Goal: Information Seeking & Learning: Learn about a topic

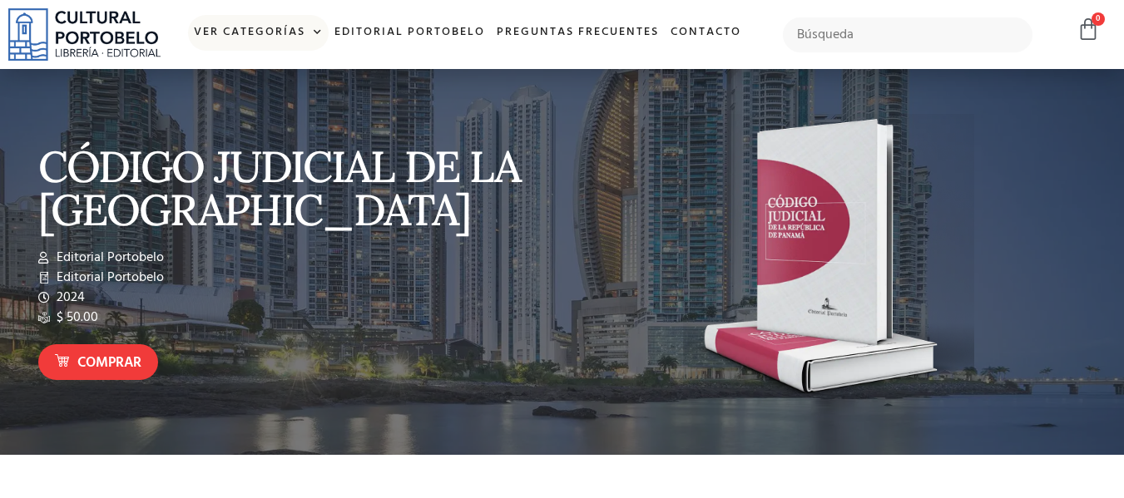
click at [255, 42] on link "Ver Categorías" at bounding box center [258, 33] width 141 height 36
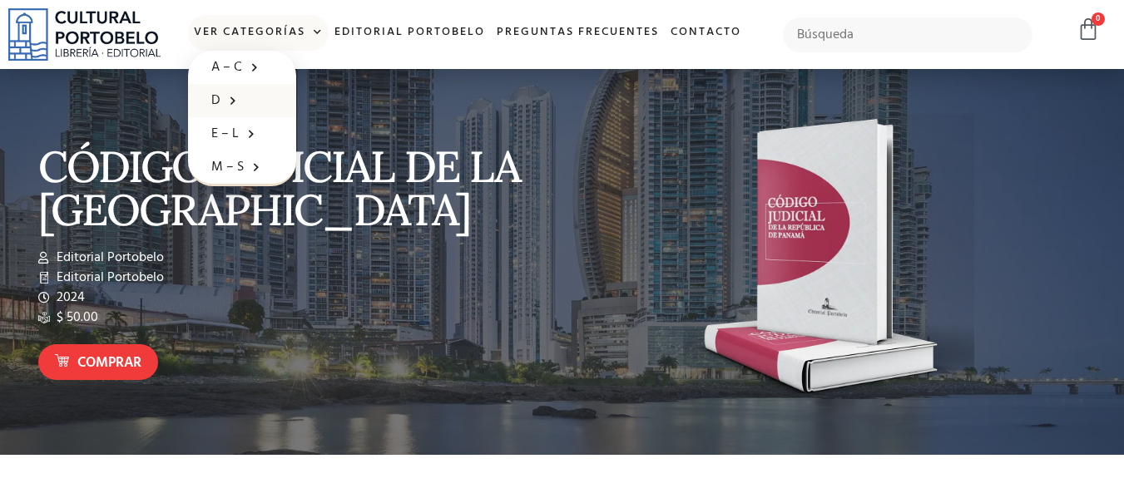
click at [231, 95] on span at bounding box center [228, 100] width 17 height 26
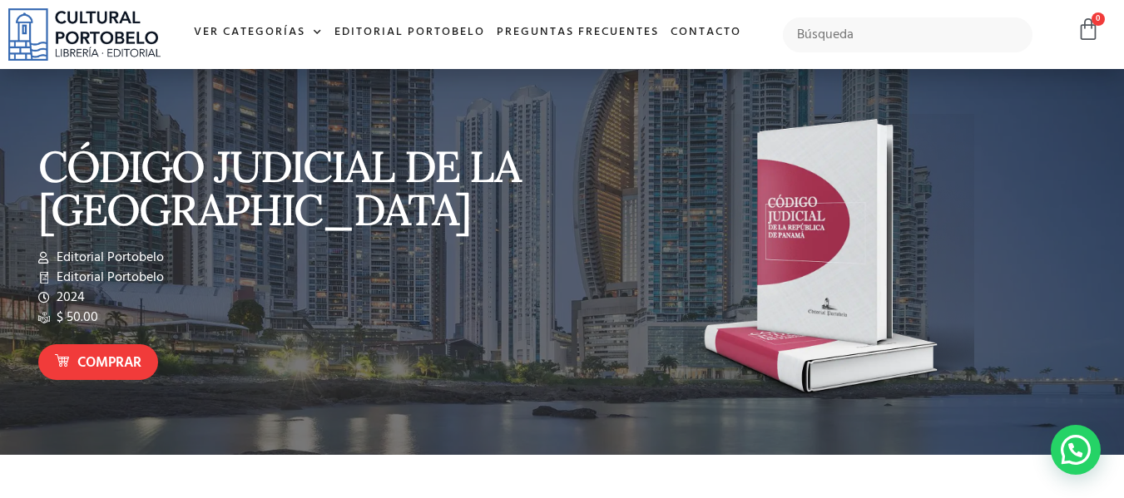
click at [231, 95] on div at bounding box center [562, 262] width 1124 height 386
click at [246, 28] on link "Ver Categorías" at bounding box center [258, 33] width 141 height 36
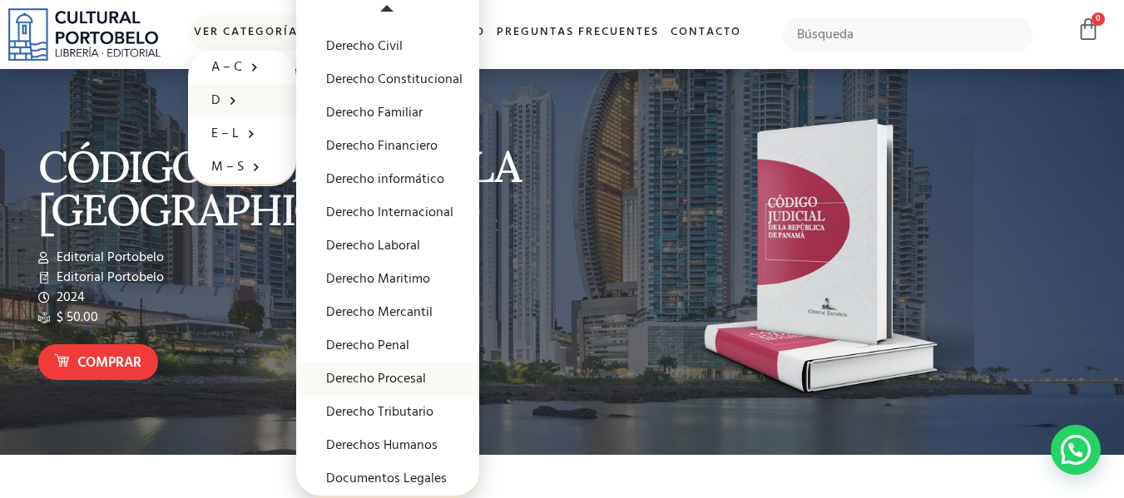
click at [416, 379] on link "Derecho Procesal" at bounding box center [387, 379] width 183 height 33
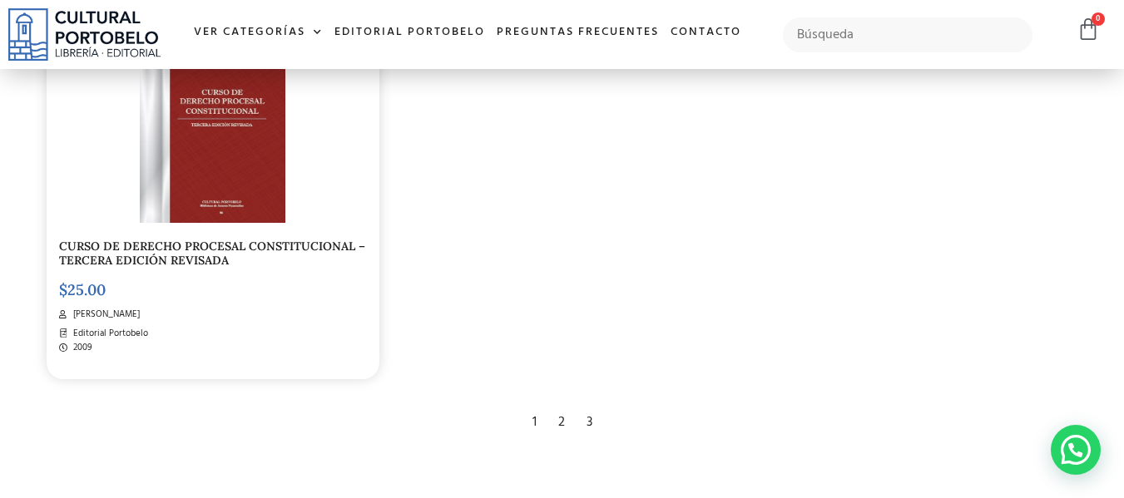
scroll to position [2995, 0]
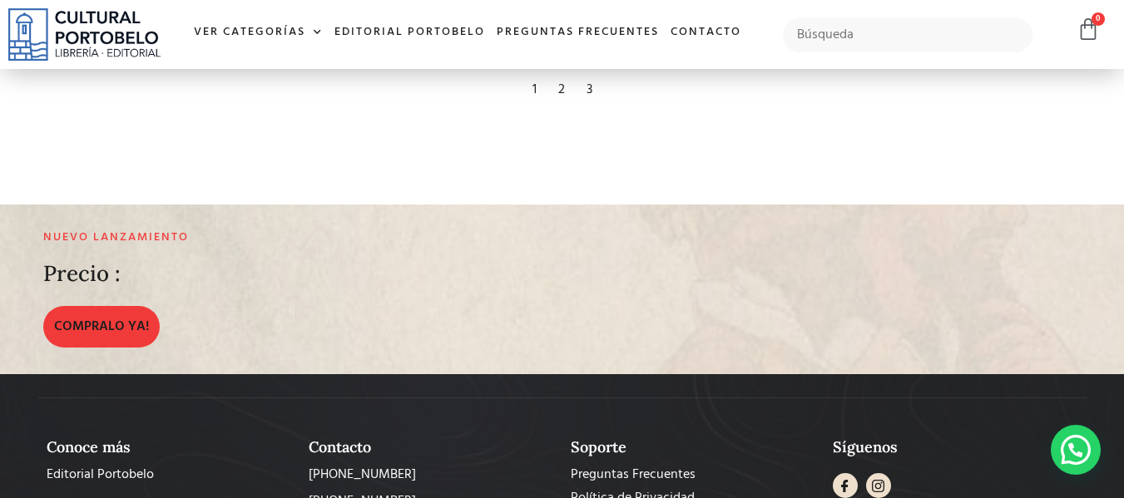
click at [561, 82] on div "2" at bounding box center [561, 90] width 23 height 37
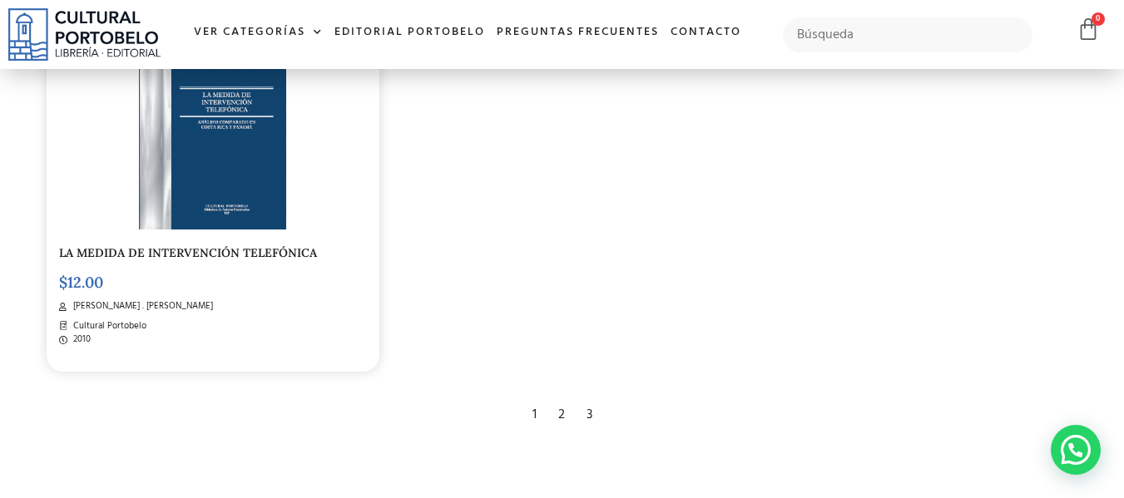
scroll to position [2828, 0]
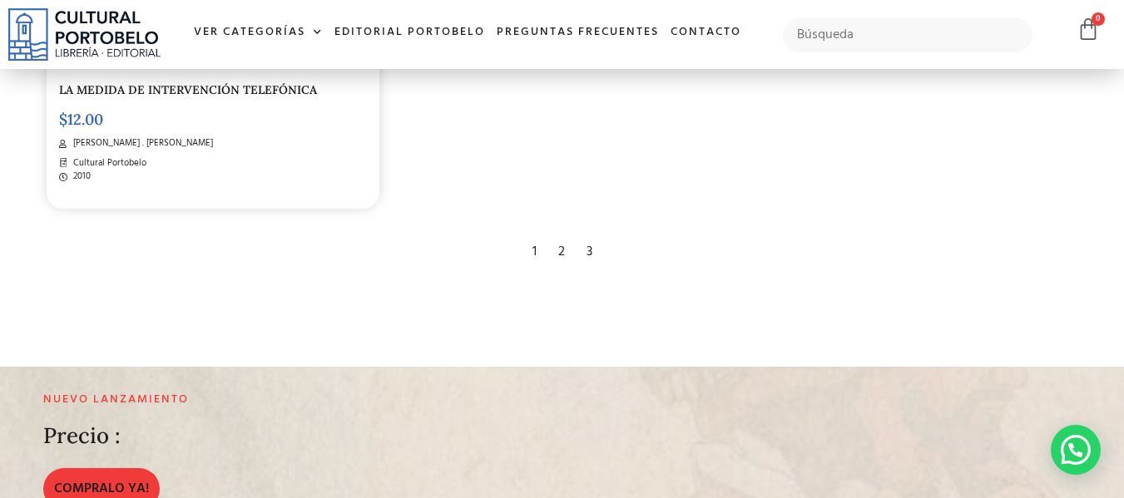
click at [581, 255] on div "3" at bounding box center [589, 252] width 22 height 37
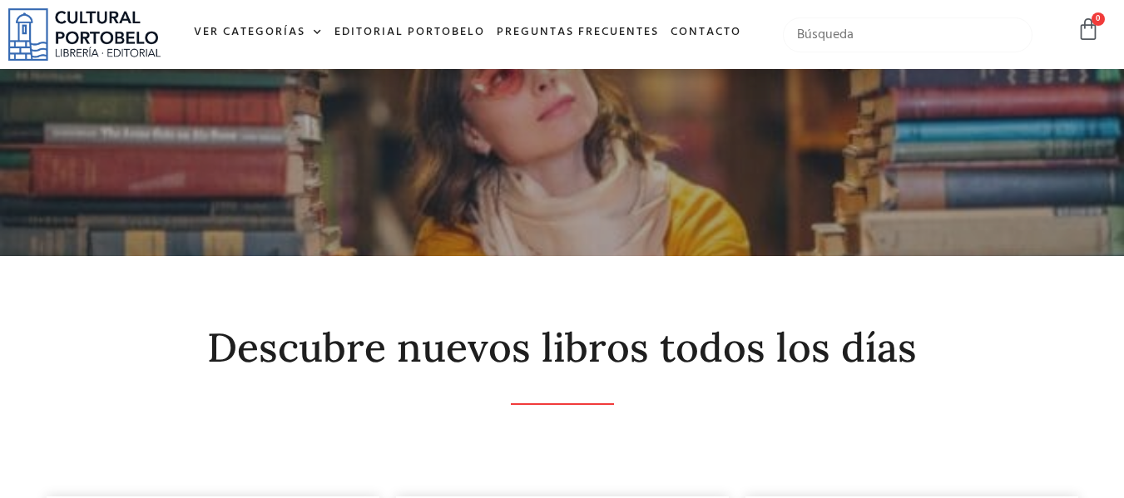
click at [868, 32] on input "text" at bounding box center [908, 34] width 250 height 35
type input "contencioso"
